Goal: Check status: Check status

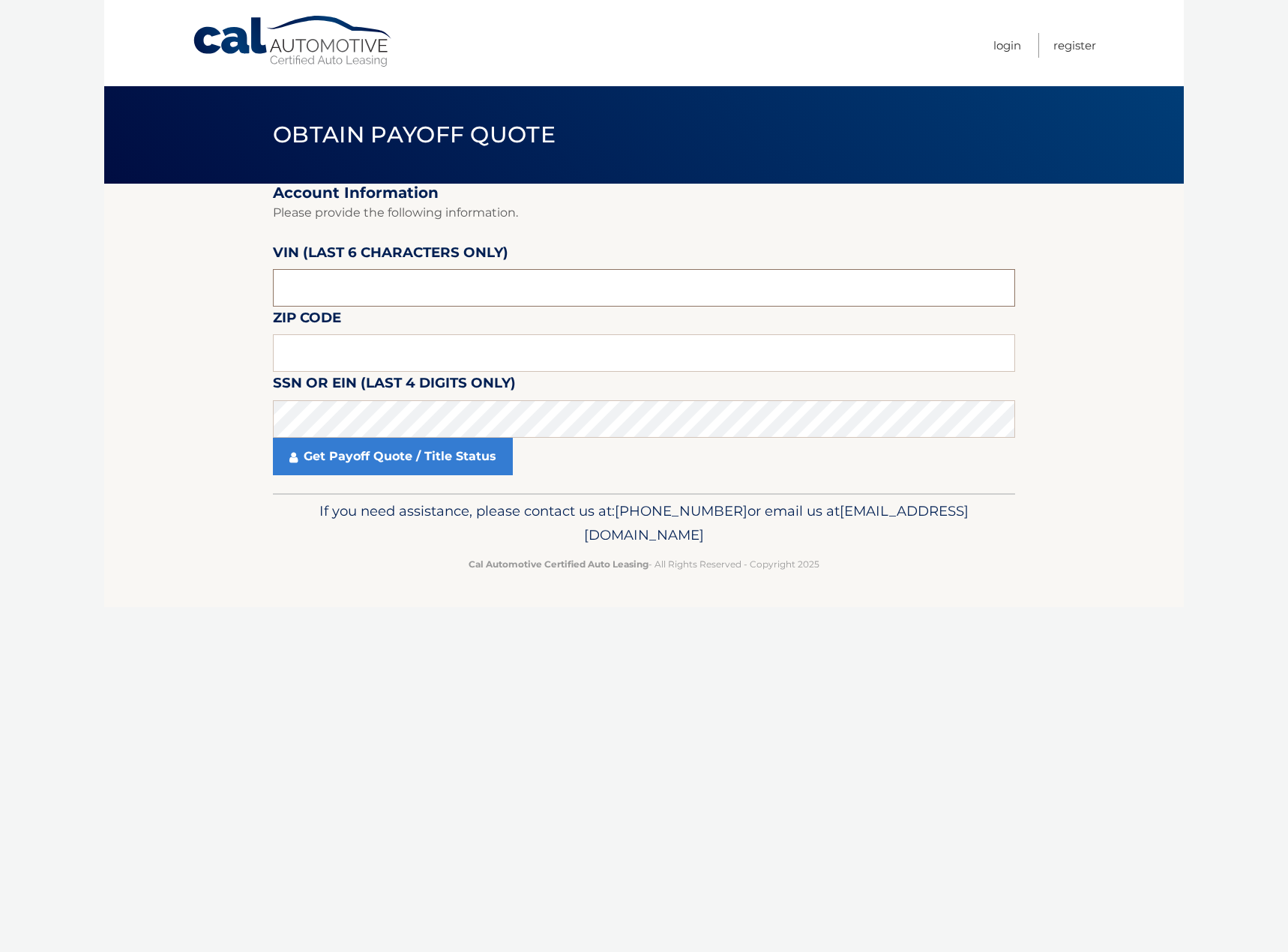
click at [413, 291] on input "text" at bounding box center [644, 288] width 742 height 37
type input "211506"
type input "11590"
click at [414, 459] on link "Get Payoff Quote / Title Status" at bounding box center [393, 456] width 240 height 37
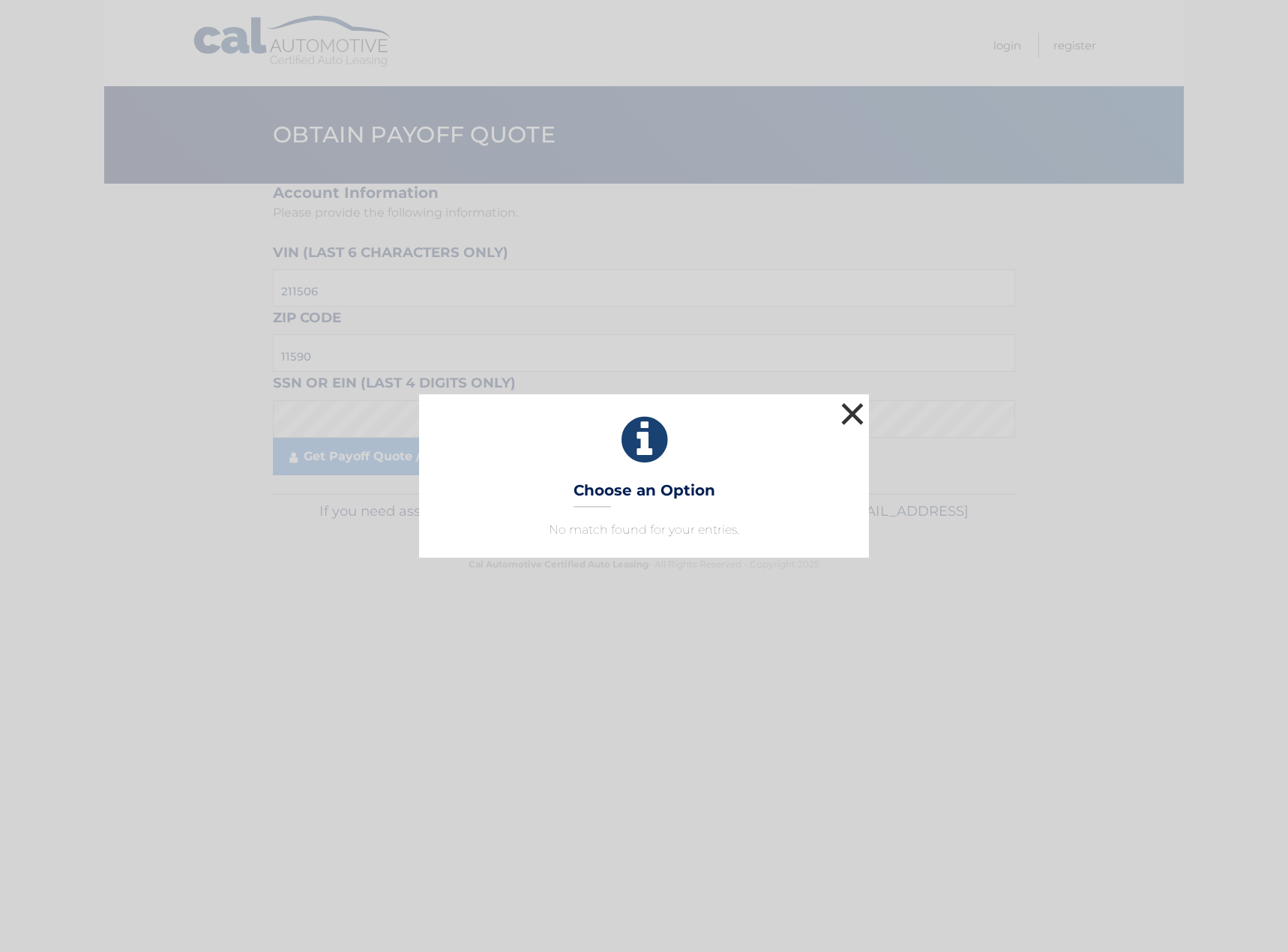
click at [848, 411] on button "×" at bounding box center [852, 414] width 30 height 30
